Goal: Task Accomplishment & Management: Use online tool/utility

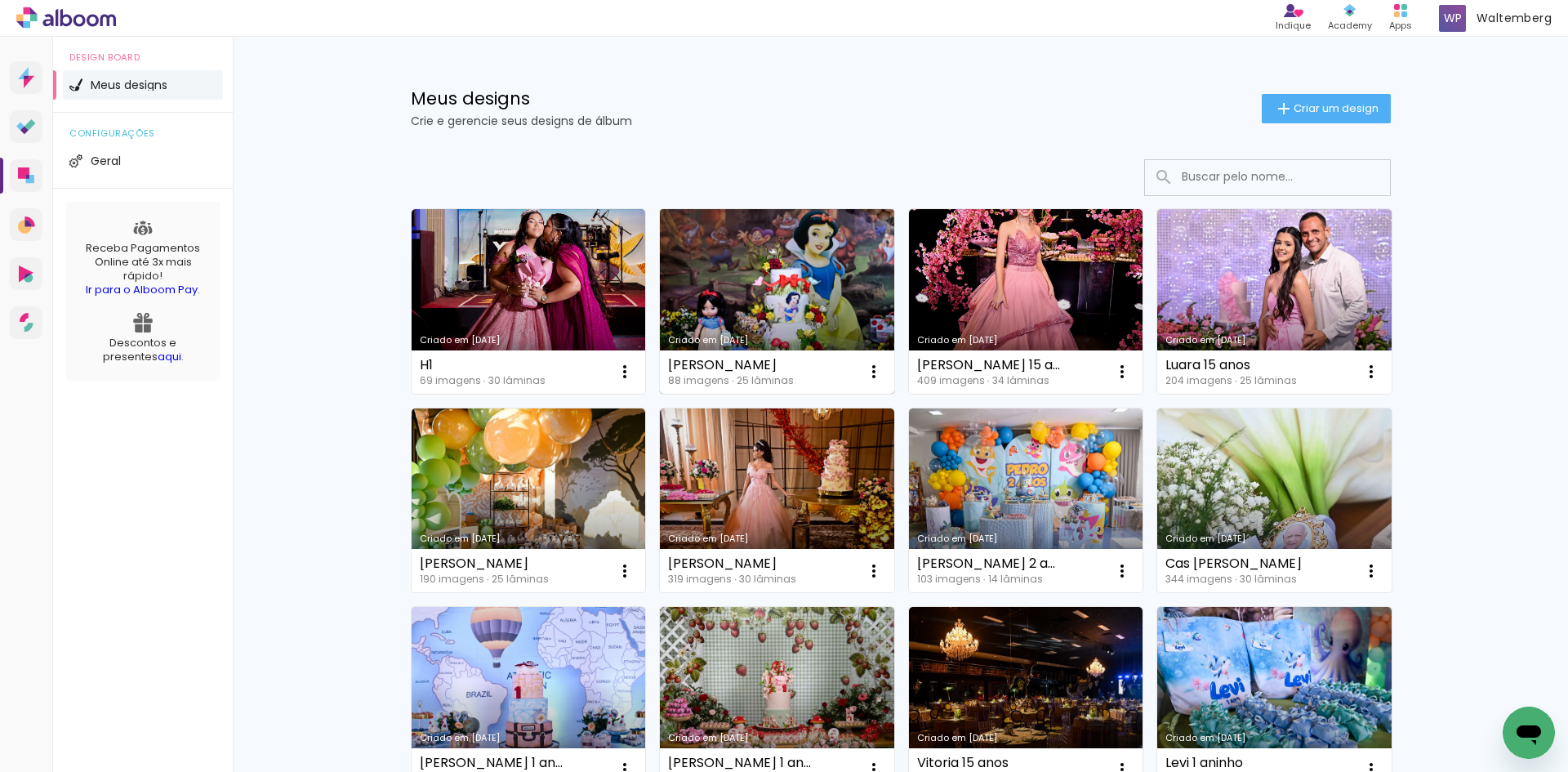
click at [717, 265] on link "Criado em 19/09/25" at bounding box center [778, 301] width 235 height 185
drag, startPoint x: 681, startPoint y: 368, endPoint x: 796, endPoint y: 366, distance: 115.0
click at [796, 366] on div "Cecilia - Helba 88 imagens ∙ 25 lâminas Abrir Fazer uma cópia Excluir" at bounding box center [778, 372] width 235 height 43
click at [1331, 257] on link "Criado em [DATE]" at bounding box center [1275, 301] width 235 height 185
